Goal: Transaction & Acquisition: Purchase product/service

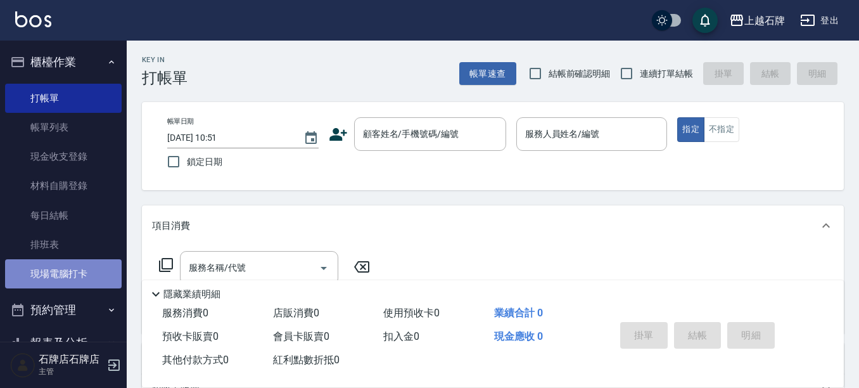
click at [111, 273] on link "現場電腦打卡" at bounding box center [63, 273] width 117 height 29
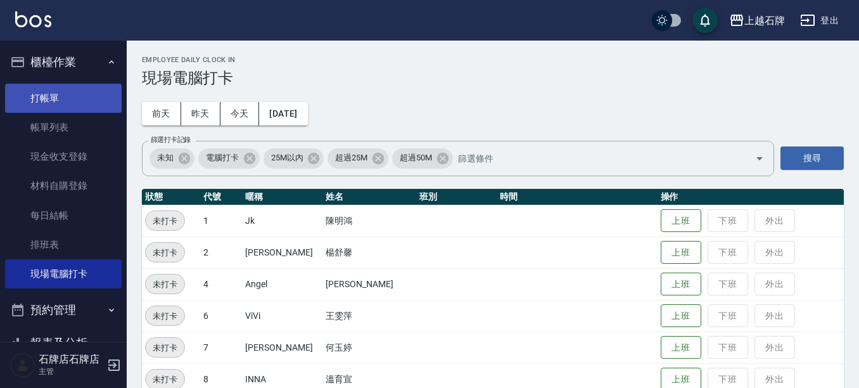
click at [48, 87] on link "打帳單" at bounding box center [63, 98] width 117 height 29
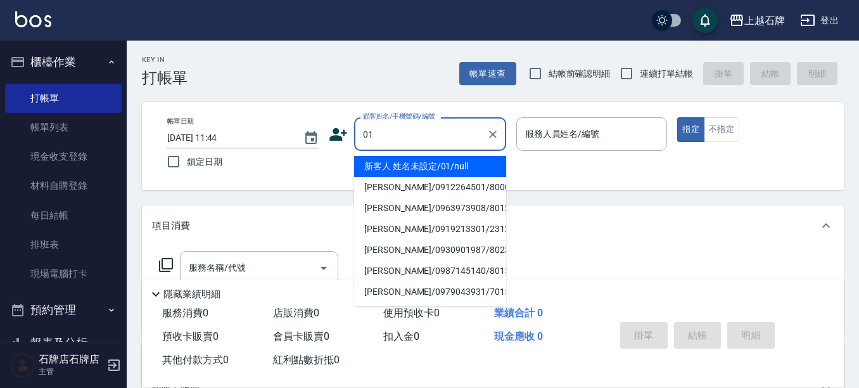
click at [443, 164] on li "新客人 姓名未設定/01/null" at bounding box center [430, 166] width 152 height 21
type input "新客人 姓名未設定/01/null"
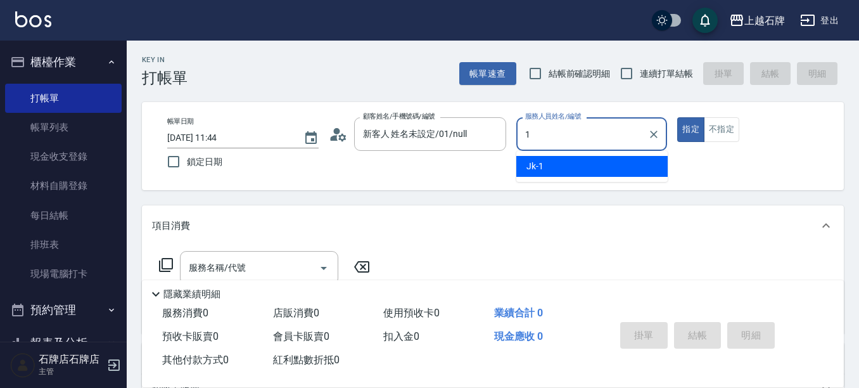
click at [626, 168] on div "Jk -1" at bounding box center [591, 166] width 151 height 21
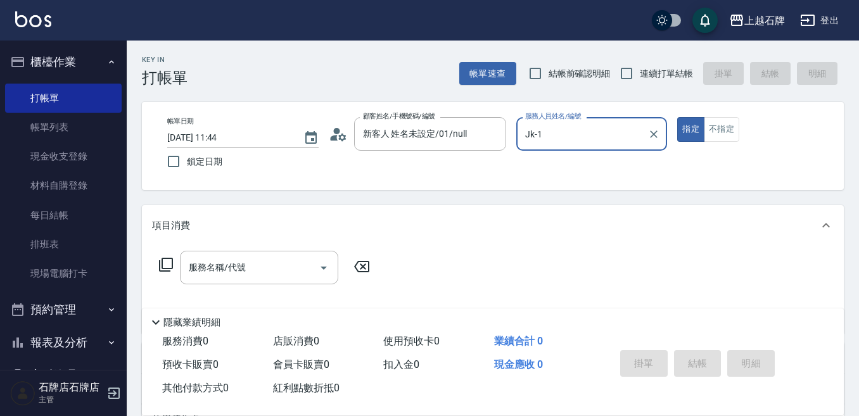
type input "Jk-1"
click at [234, 271] on div "服務名稱/代號 服務名稱/代號" at bounding box center [259, 268] width 158 height 34
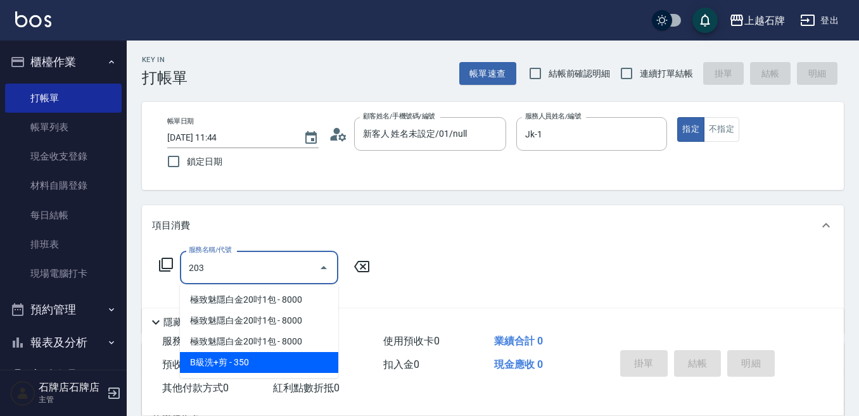
click at [257, 358] on span "B級洗+剪 - 350" at bounding box center [259, 362] width 158 height 21
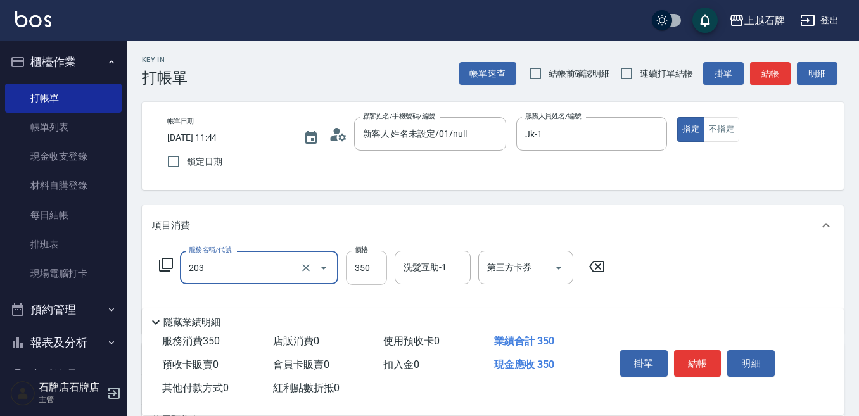
type input "B級洗+剪(203)"
click at [380, 269] on input "350" at bounding box center [366, 268] width 41 height 34
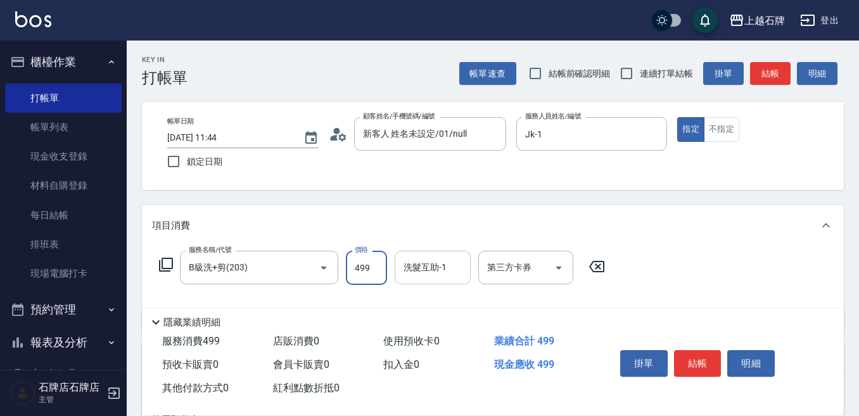
type input "499"
click at [420, 261] on div "洗髮互助-1 洗髮互助-1" at bounding box center [433, 268] width 76 height 34
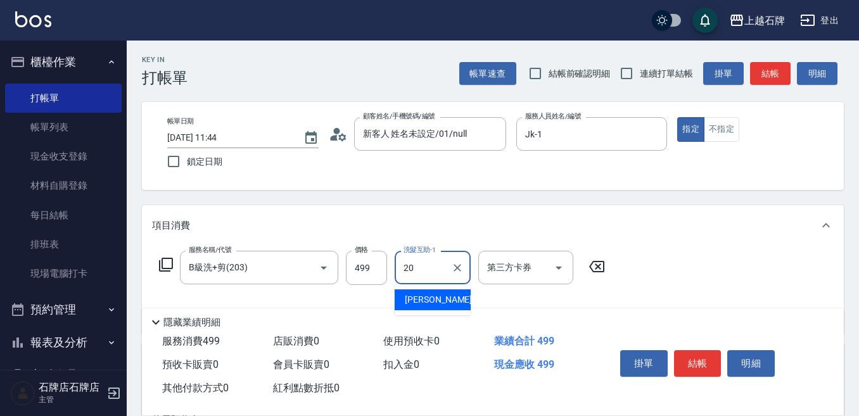
drag, startPoint x: 448, startPoint y: 301, endPoint x: 509, endPoint y: 288, distance: 62.2
click at [451, 299] on div "[PERSON_NAME] -20" at bounding box center [433, 299] width 76 height 21
type input "[PERSON_NAME]-20"
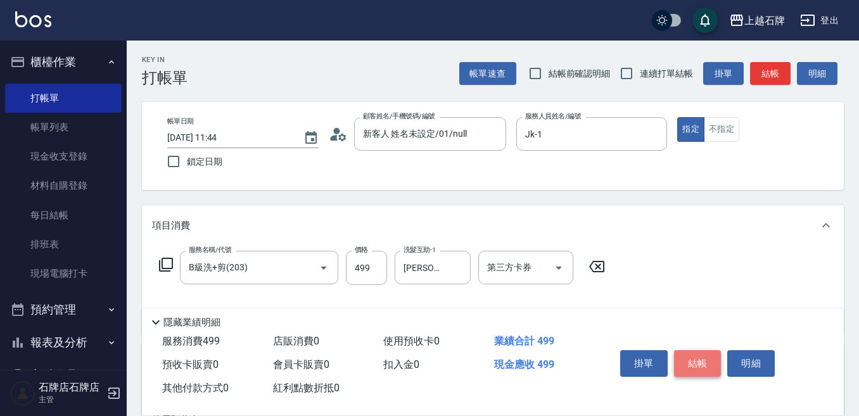
click at [686, 355] on button "結帳" at bounding box center [698, 363] width 48 height 27
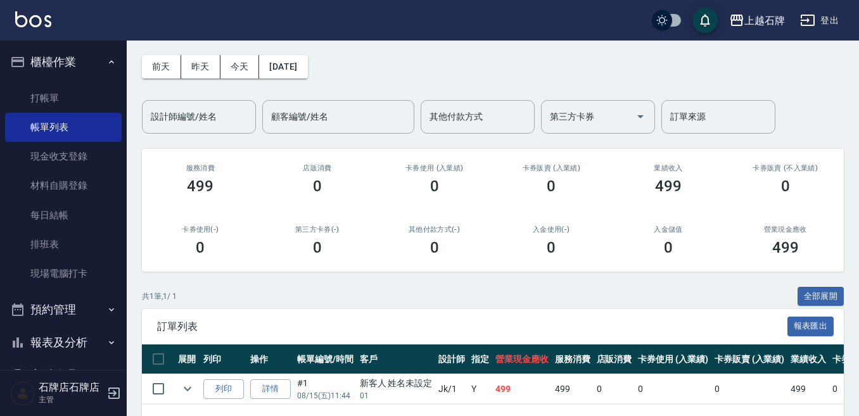
scroll to position [96, 0]
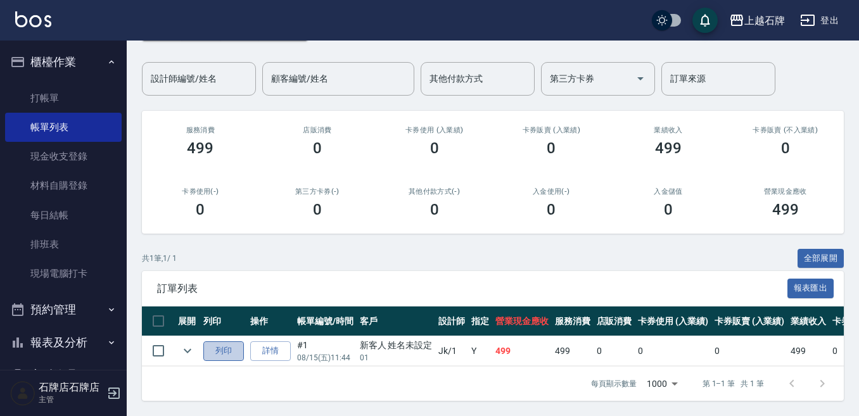
click at [225, 341] on button "列印" at bounding box center [223, 351] width 41 height 20
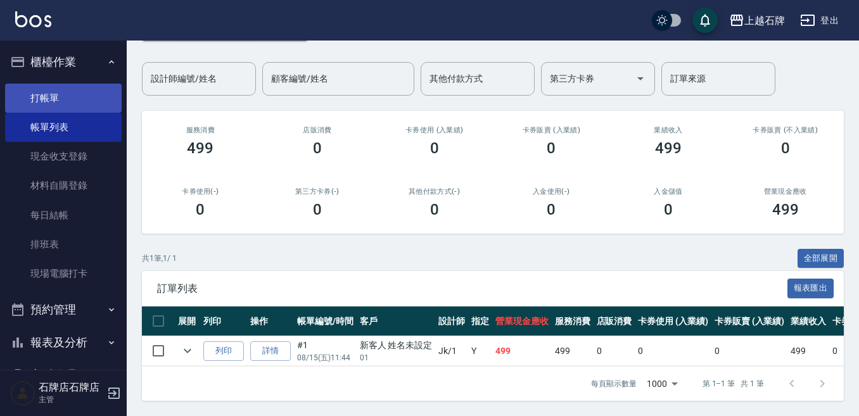
click at [6, 98] on link "打帳單" at bounding box center [63, 98] width 117 height 29
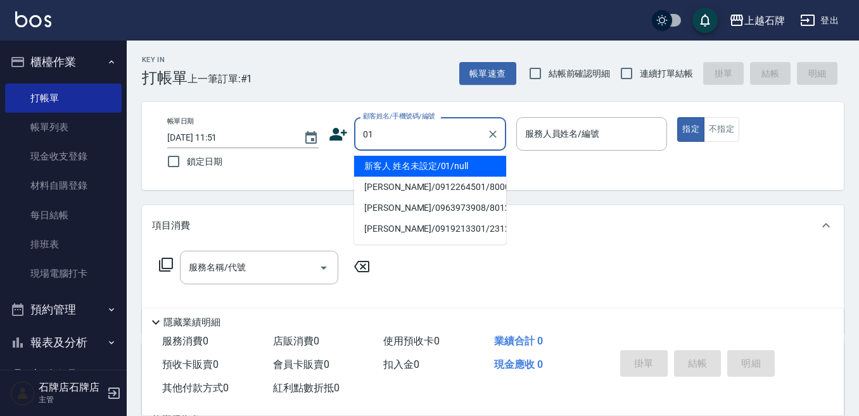
type input "新客人 姓名未設定/01/null"
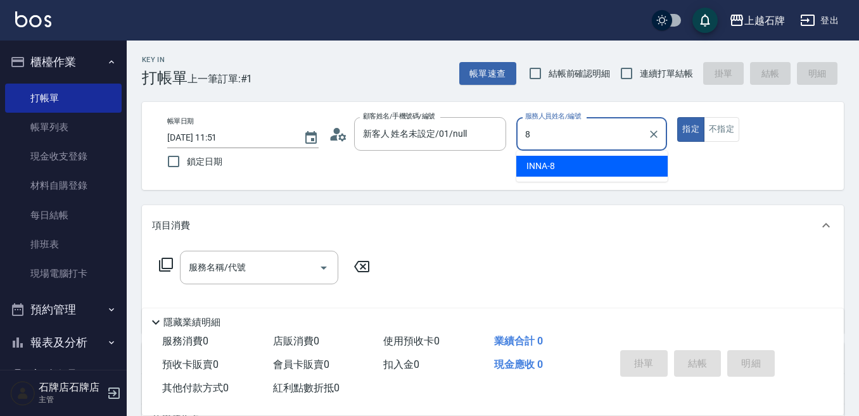
type input "INNA-8"
type button "true"
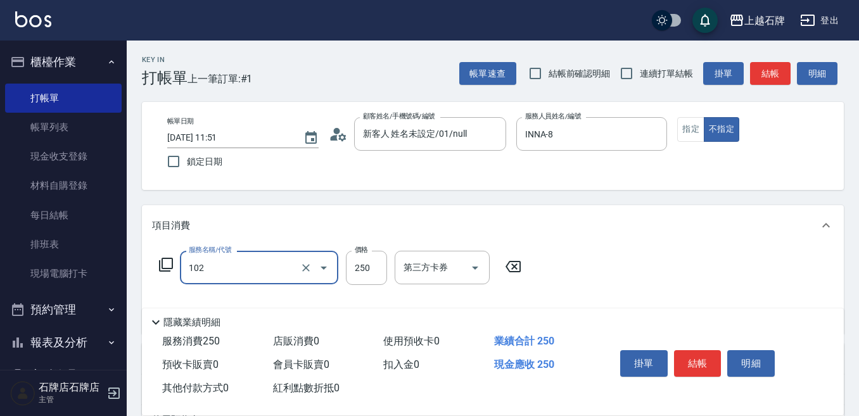
type input "精油洗髮(102)"
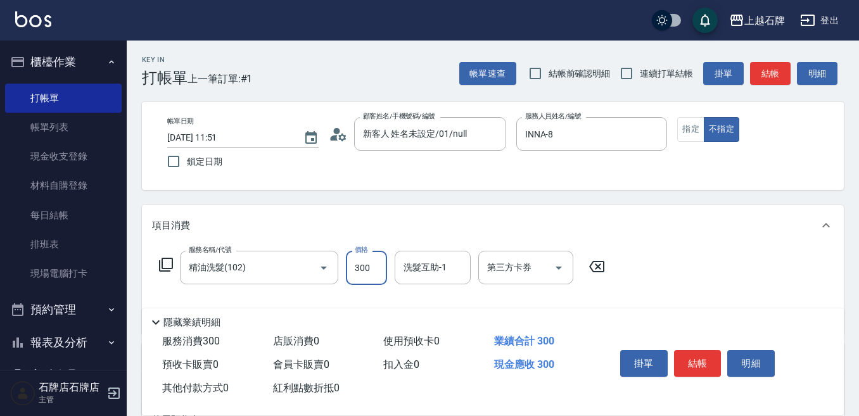
type input "300"
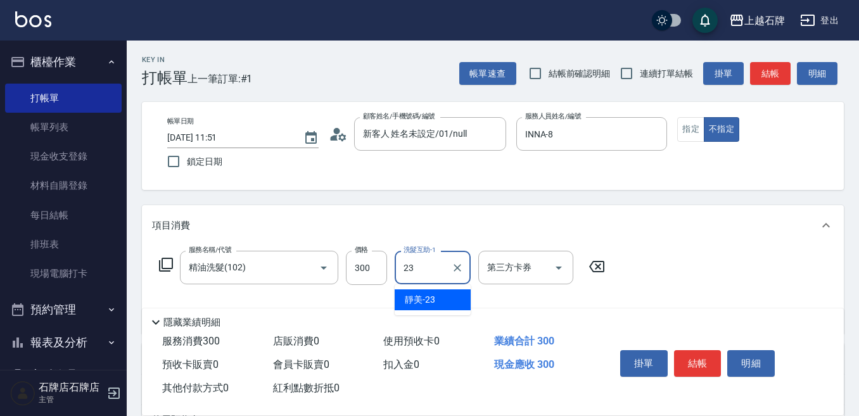
type input "靜美-23"
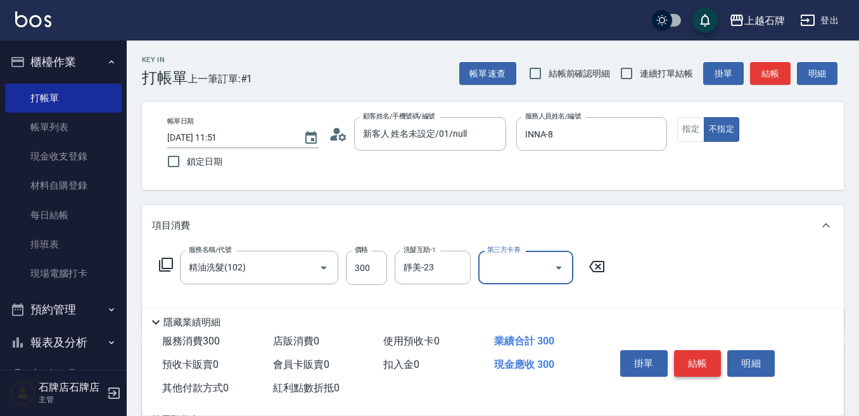
click at [712, 353] on button "結帳" at bounding box center [698, 363] width 48 height 27
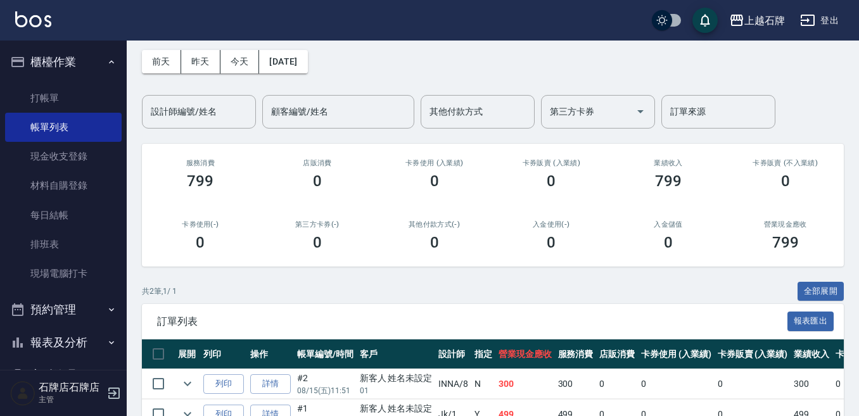
scroll to position [126, 0]
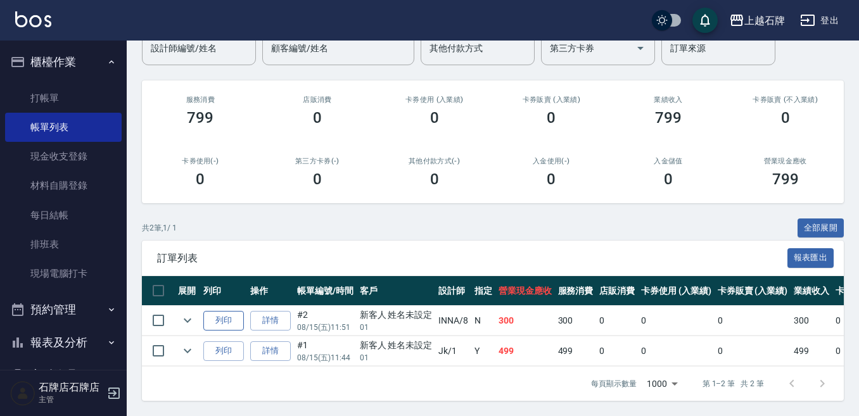
click at [234, 311] on button "列印" at bounding box center [223, 321] width 41 height 20
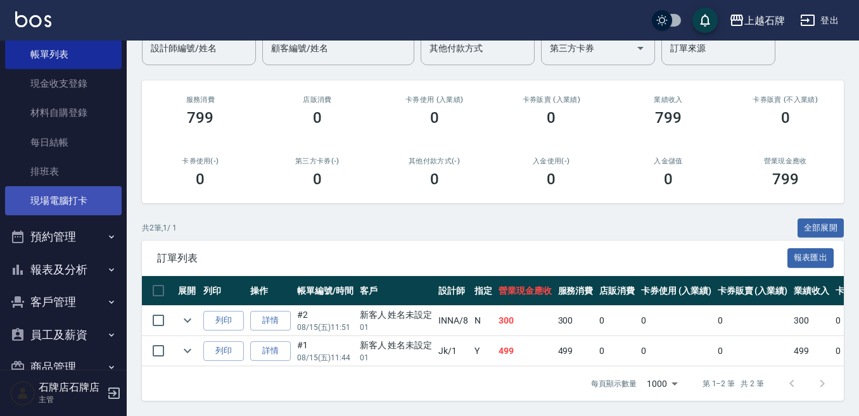
scroll to position [134, 0]
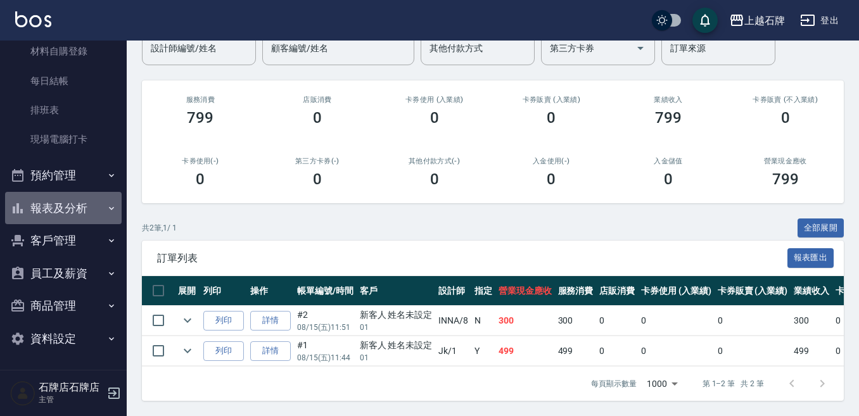
click at [94, 215] on button "報表及分析" at bounding box center [63, 208] width 117 height 33
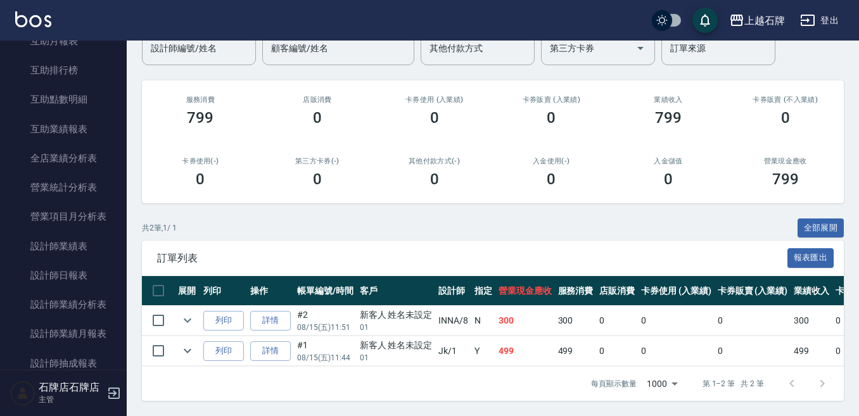
scroll to position [514, 0]
click at [91, 278] on link "設計師日報表" at bounding box center [63, 274] width 117 height 29
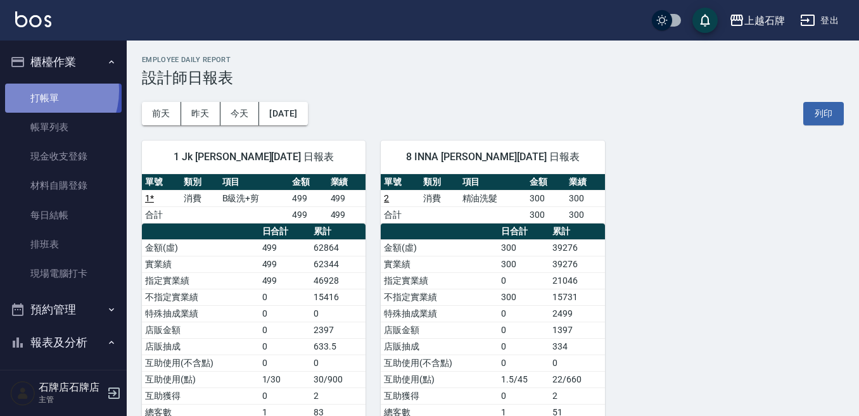
click at [39, 91] on link "打帳單" at bounding box center [63, 98] width 117 height 29
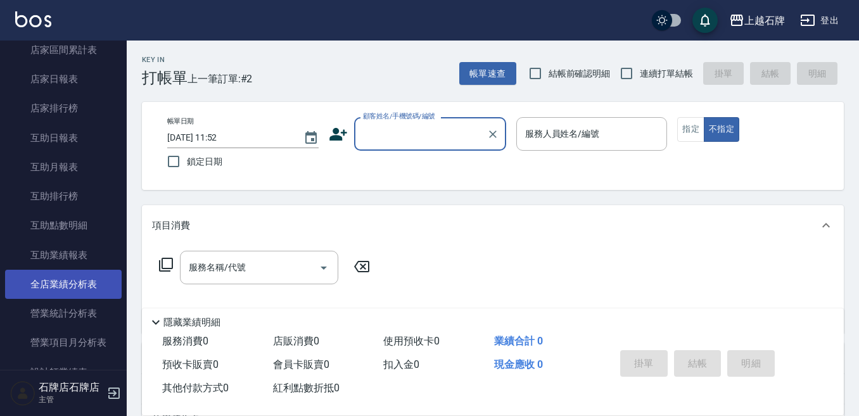
scroll to position [507, 0]
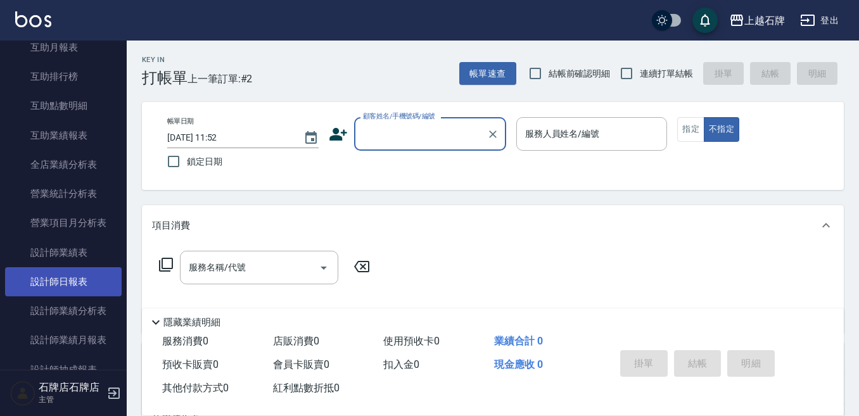
click at [82, 288] on link "設計師日報表" at bounding box center [63, 281] width 117 height 29
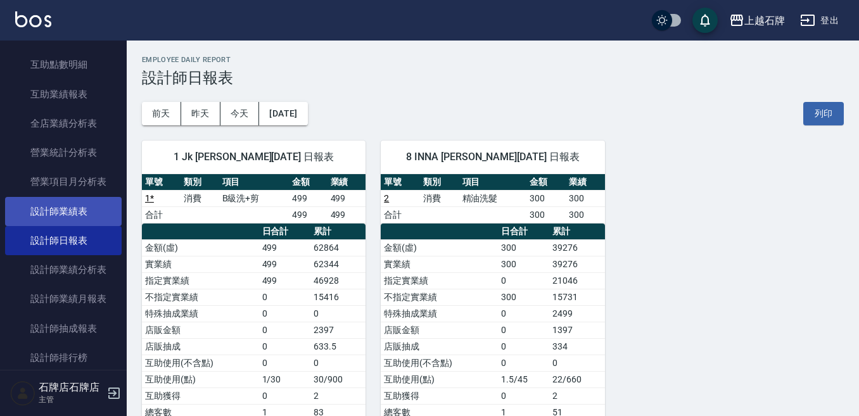
scroll to position [570, 0]
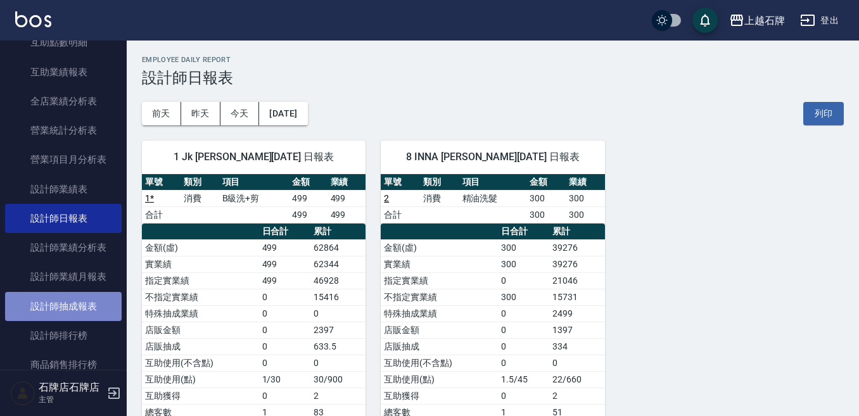
click at [101, 300] on link "設計師抽成報表" at bounding box center [63, 306] width 117 height 29
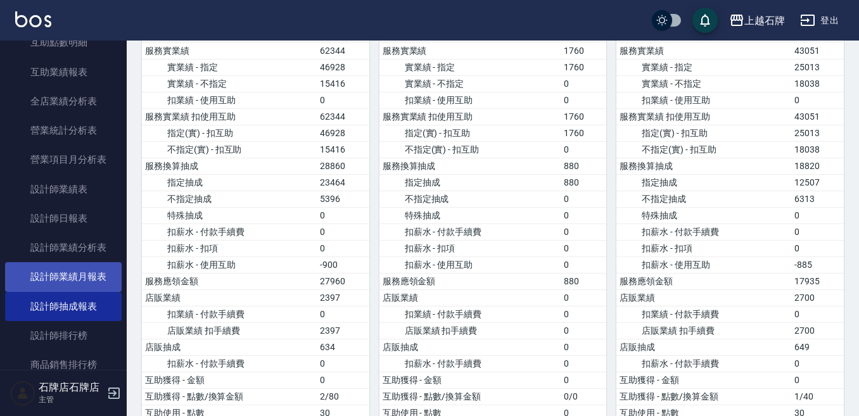
scroll to position [190, 0]
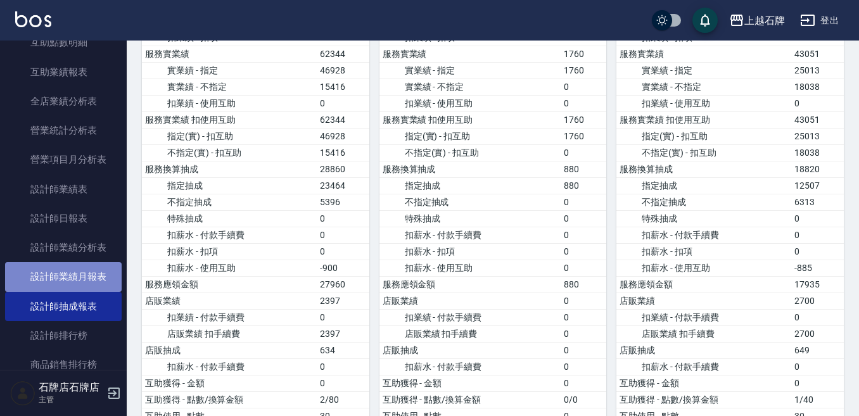
click at [86, 272] on link "設計師業績月報表" at bounding box center [63, 276] width 117 height 29
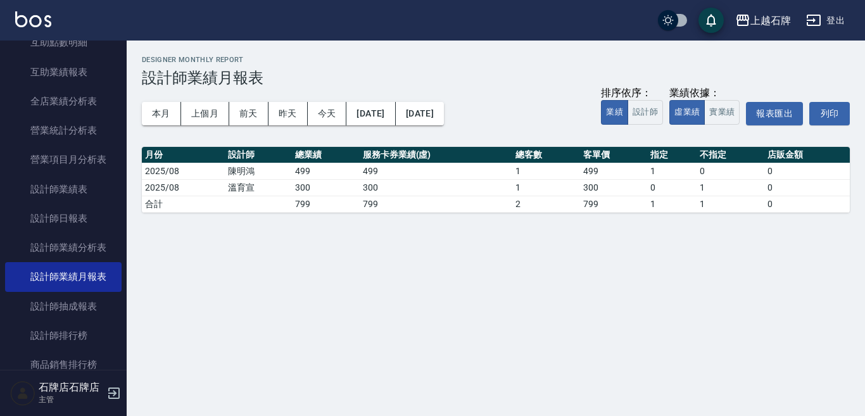
click at [164, 100] on div "本月 上個月 [DATE] [DATE] [DATE] [DATE] [DATE] 排序依序： 業績 設計師 業績依據： 虛業績 實業績 報表匯出 列印" at bounding box center [496, 114] width 708 height 54
click at [162, 124] on button "本月" at bounding box center [161, 113] width 39 height 23
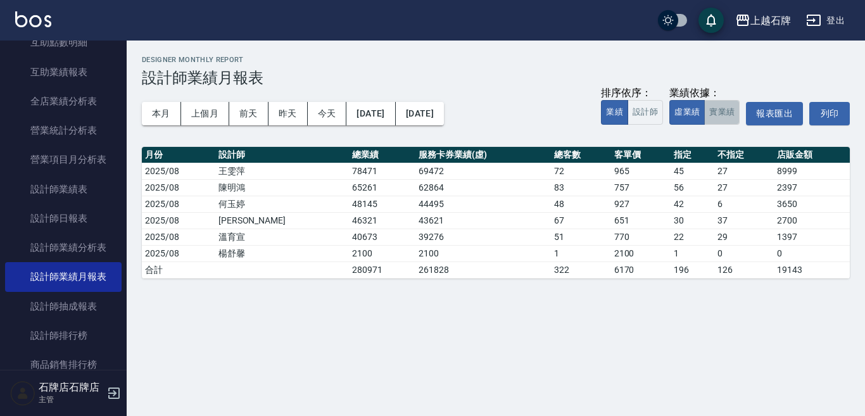
click at [731, 107] on button "實業績" at bounding box center [721, 112] width 35 height 25
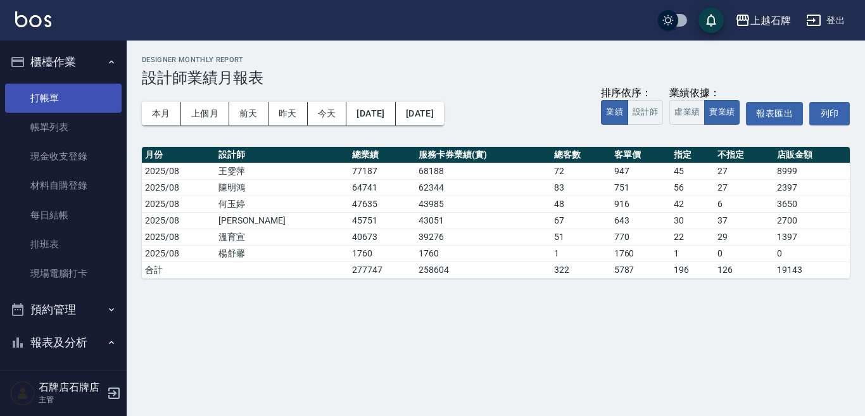
click at [72, 90] on link "打帳單" at bounding box center [63, 98] width 117 height 29
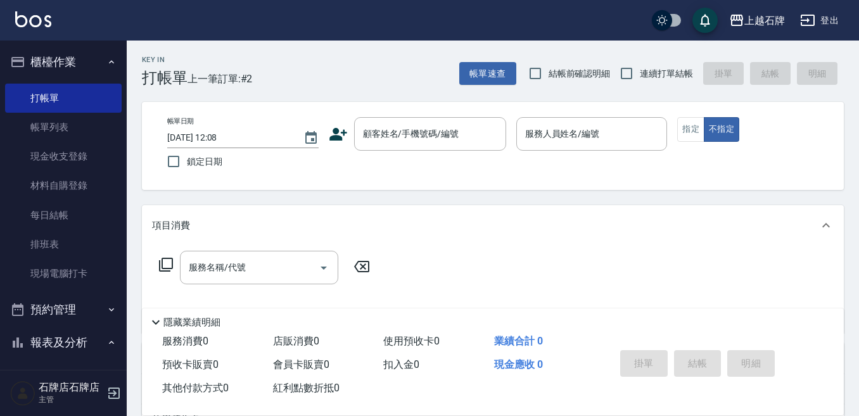
click at [418, 74] on div "Key In 打帳單 上一筆訂單:#2 帳單速查 結帳前確認明細 連續打單結帳 掛單 結帳 明細" at bounding box center [485, 64] width 717 height 46
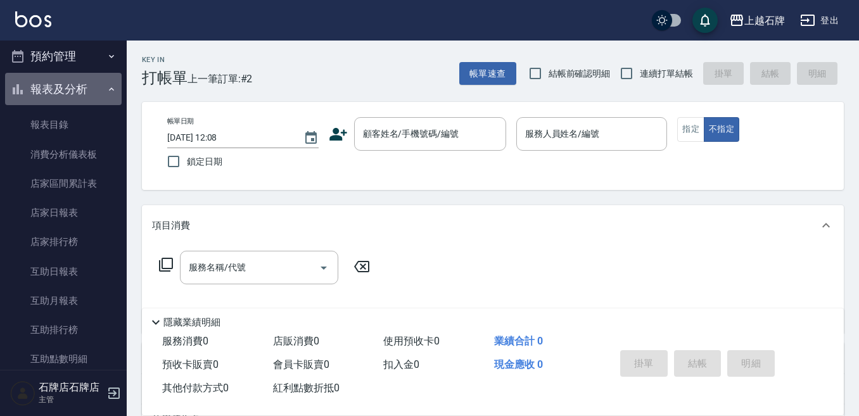
click at [84, 84] on button "報表及分析" at bounding box center [63, 89] width 117 height 33
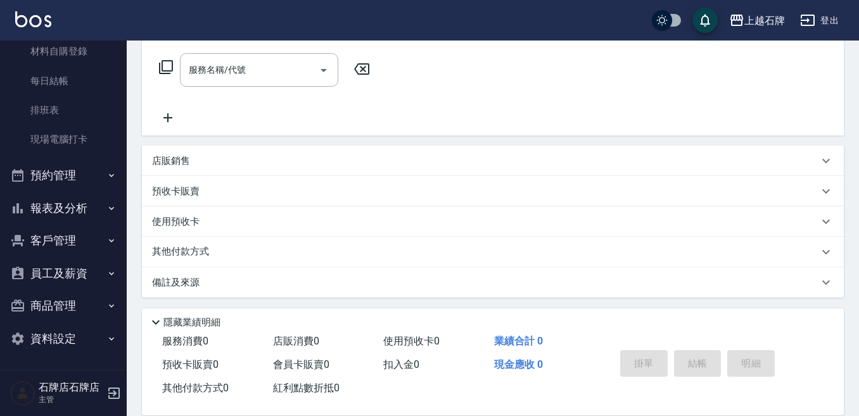
scroll to position [201, 0]
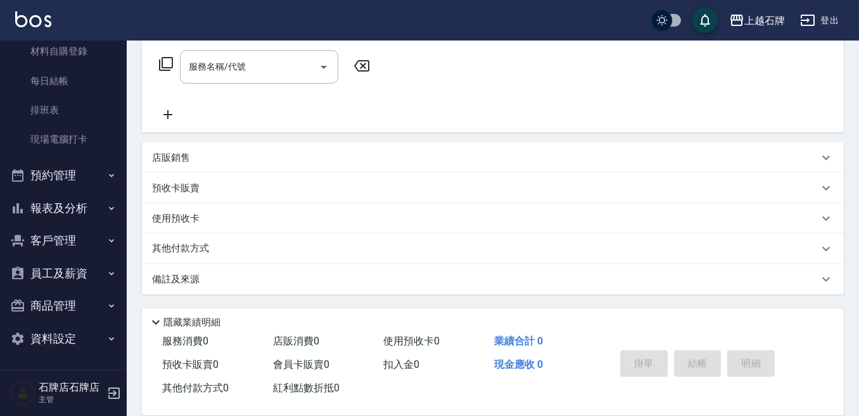
click at [63, 300] on button "商品管理" at bounding box center [63, 305] width 117 height 33
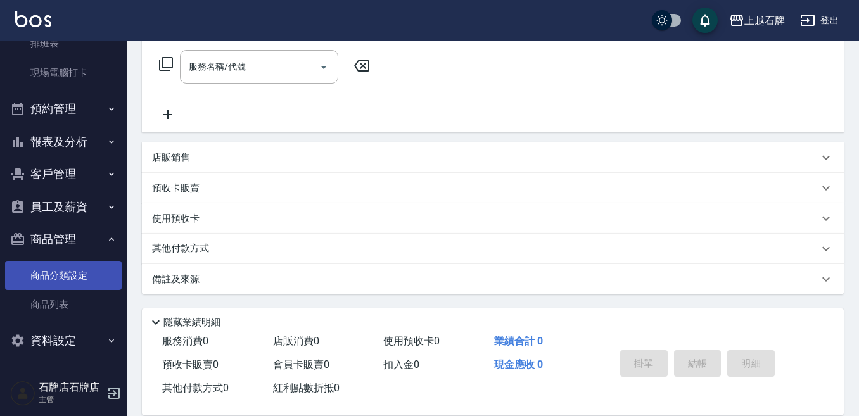
scroll to position [203, 0]
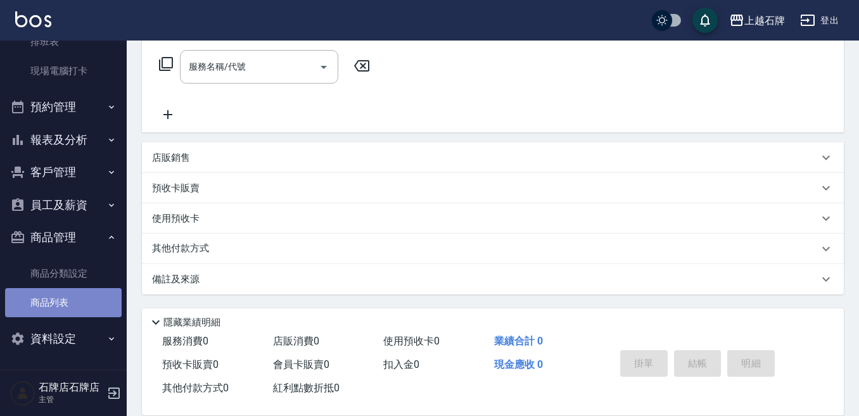
click at [63, 291] on link "商品列表" at bounding box center [63, 302] width 117 height 29
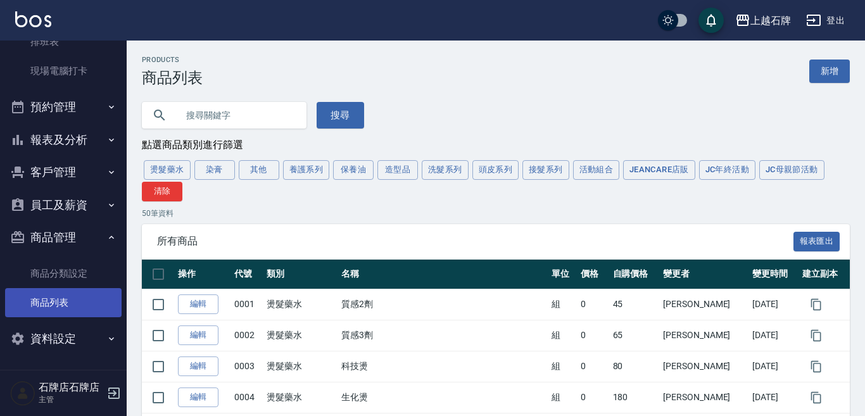
click at [231, 120] on input "text" at bounding box center [236, 115] width 119 height 34
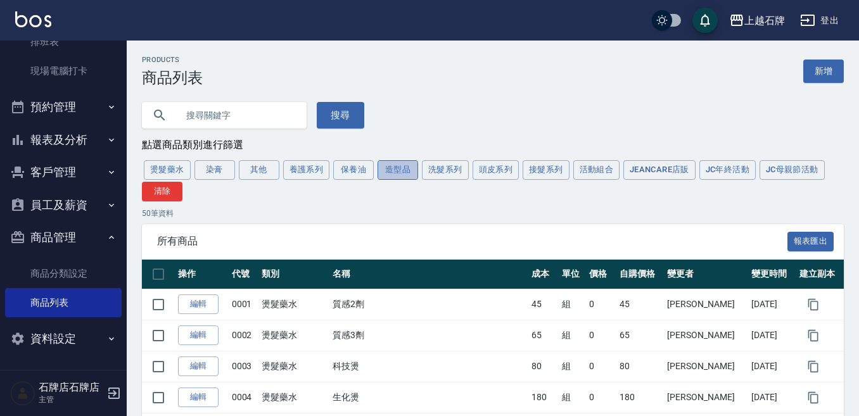
click at [410, 179] on button "造型品" at bounding box center [397, 170] width 41 height 20
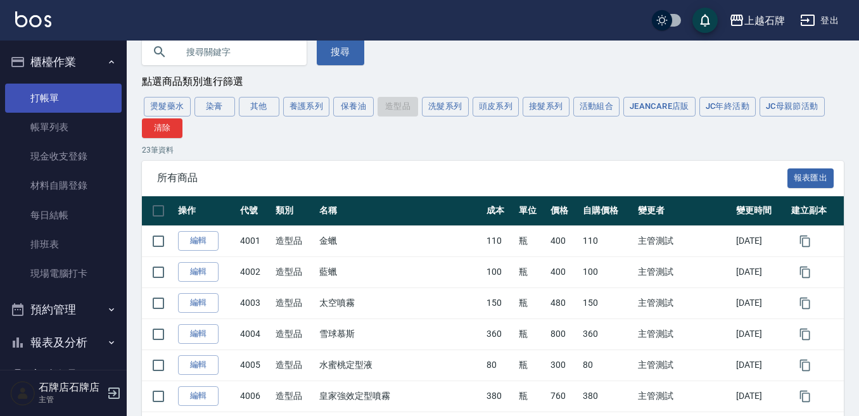
click at [34, 94] on link "打帳單" at bounding box center [63, 98] width 117 height 29
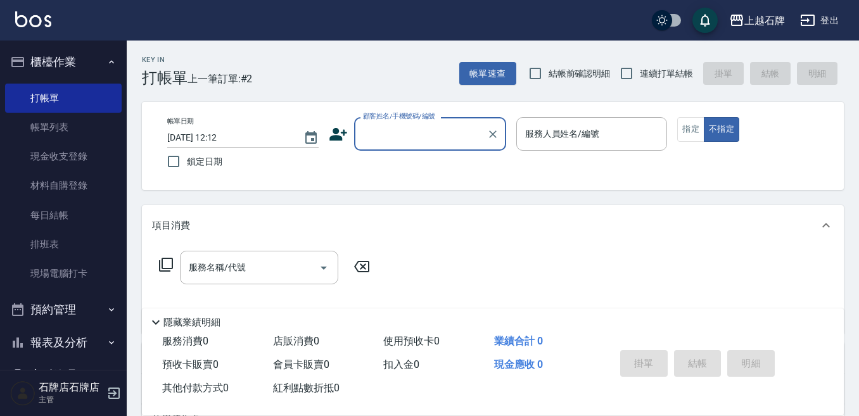
click at [358, 81] on div "Key In 打帳單 上一筆訂單:#2 帳單速查 結帳前確認明細 連續打單結帳 掛單 結帳 明細" at bounding box center [485, 64] width 717 height 46
